Goal: Information Seeking & Learning: Learn about a topic

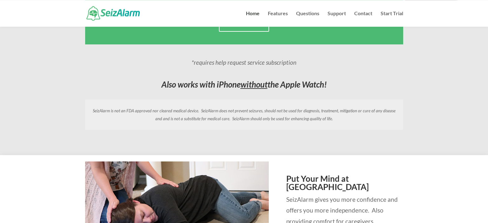
scroll to position [554, 0]
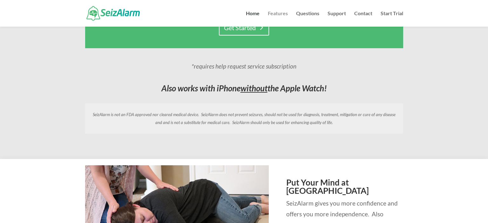
click at [279, 15] on link "Features" at bounding box center [278, 19] width 20 height 16
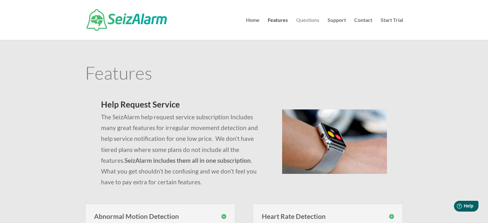
click at [306, 26] on link "Questions" at bounding box center [307, 29] width 23 height 22
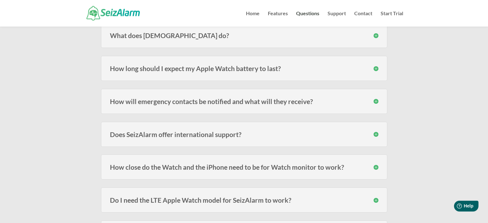
scroll to position [100, 0]
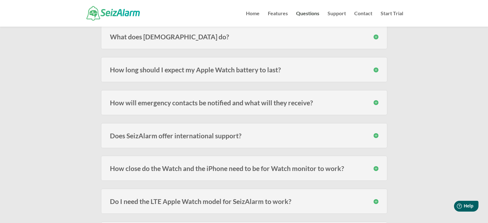
click at [148, 72] on h3 "How long should I expect my Apple Watch battery to last?" at bounding box center [244, 69] width 269 height 7
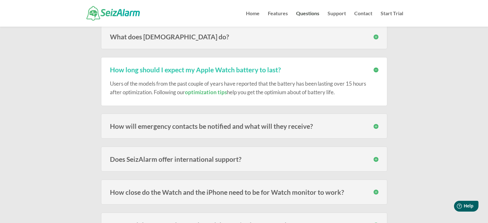
click at [198, 92] on link "optimization tips" at bounding box center [206, 92] width 42 height 7
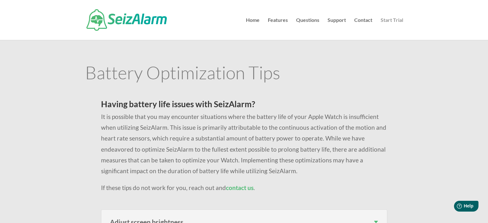
click at [388, 20] on link "Start Trial" at bounding box center [392, 29] width 23 height 22
